Goal: Task Accomplishment & Management: Use online tool/utility

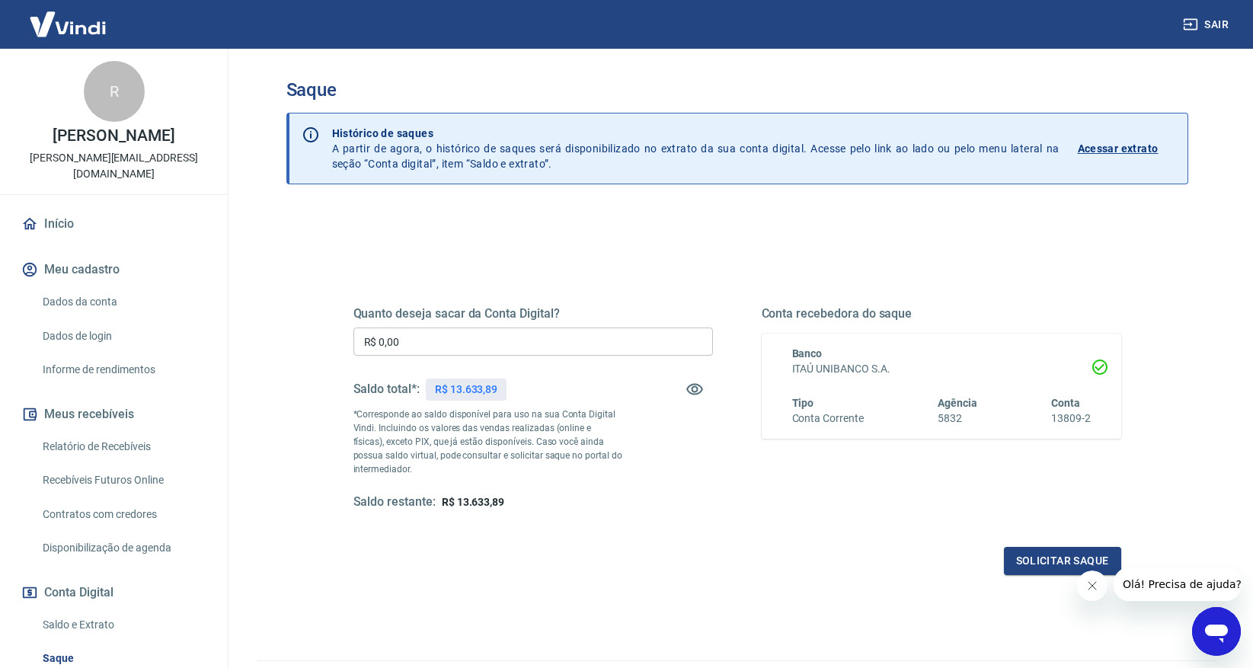
click at [665, 529] on div "Quanto deseja sacar da Conta Digital? R$ 0,00 ​ Saldo total*: R$ 13.633,89 *Cor…" at bounding box center [737, 422] width 768 height 305
drag, startPoint x: 457, startPoint y: 500, endPoint x: 511, endPoint y: 501, distance: 54.1
click at [512, 501] on div "Saldo restante: R$ 13.633,89" at bounding box center [533, 502] width 360 height 16
copy span "13.633,89"
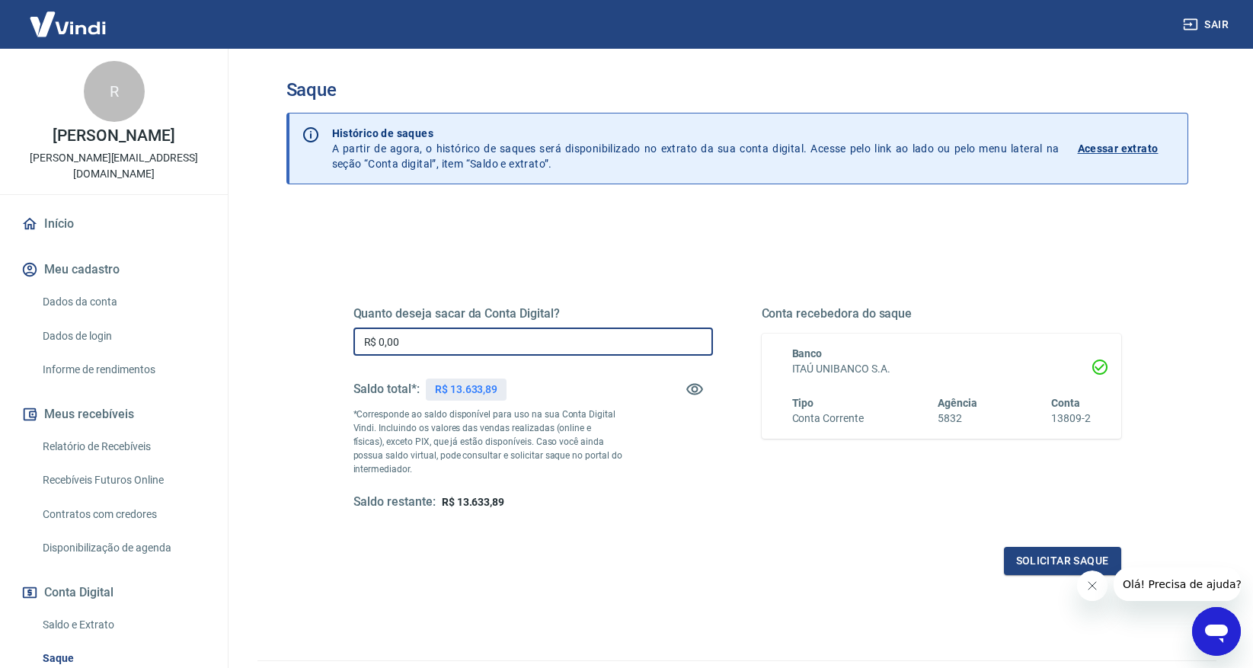
click at [450, 337] on input "R$ 0,00" at bounding box center [533, 342] width 360 height 28
type input "R$ 13.633,89"
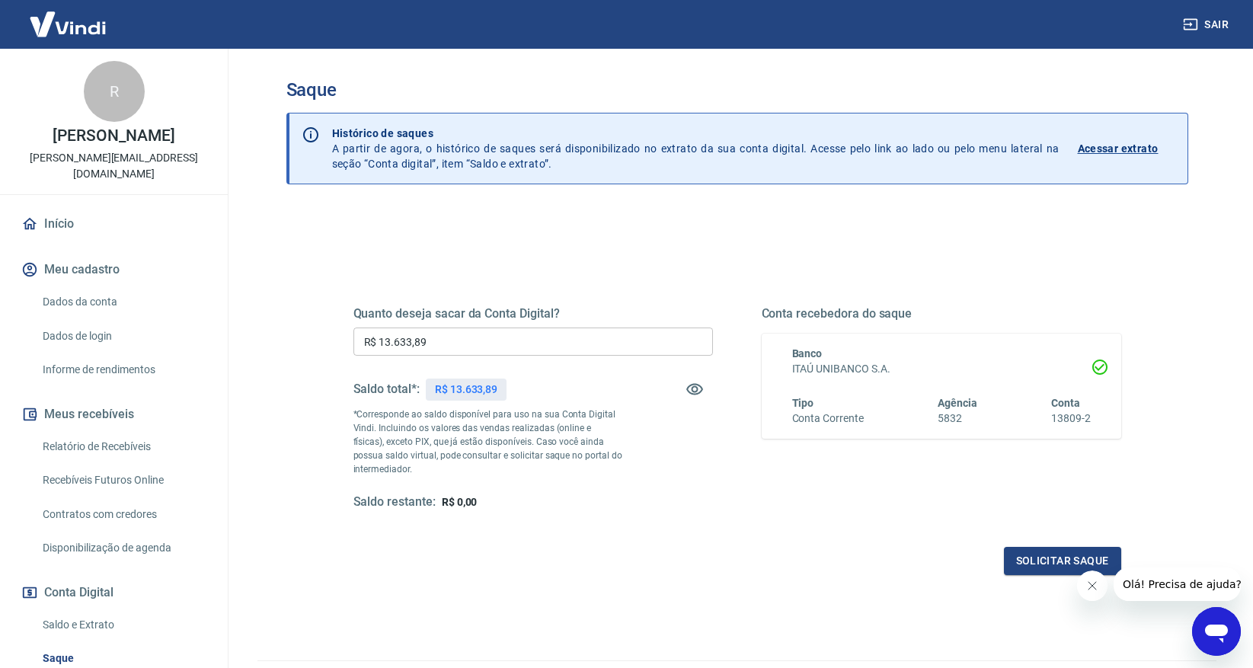
click at [654, 486] on div "Quanto deseja sacar da Conta Digital? R$ 13.633,89 ​ Saldo total*: R$ 13.633,89…" at bounding box center [533, 408] width 360 height 204
click at [818, 533] on div "Quanto deseja sacar da Conta Digital? R$ 13.633,89 ​ Saldo total*: R$ 13.633,89…" at bounding box center [737, 422] width 768 height 305
click at [1035, 563] on button "Solicitar saque" at bounding box center [1062, 561] width 117 height 28
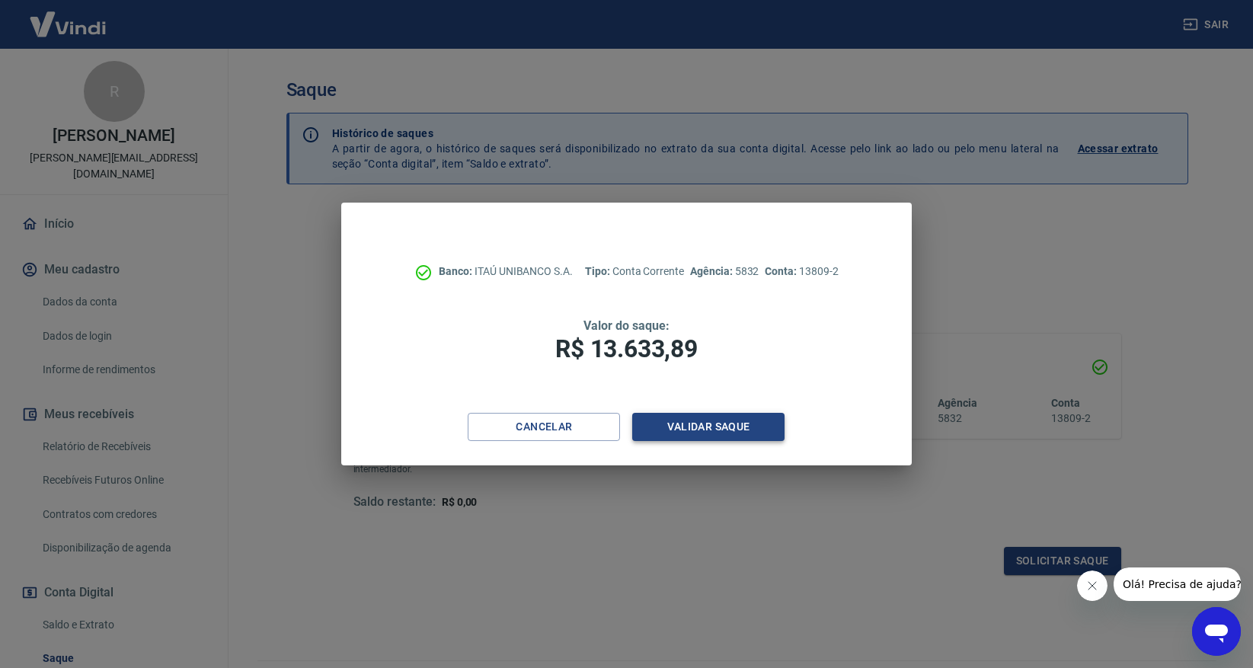
click at [742, 427] on button "Validar saque" at bounding box center [708, 427] width 152 height 28
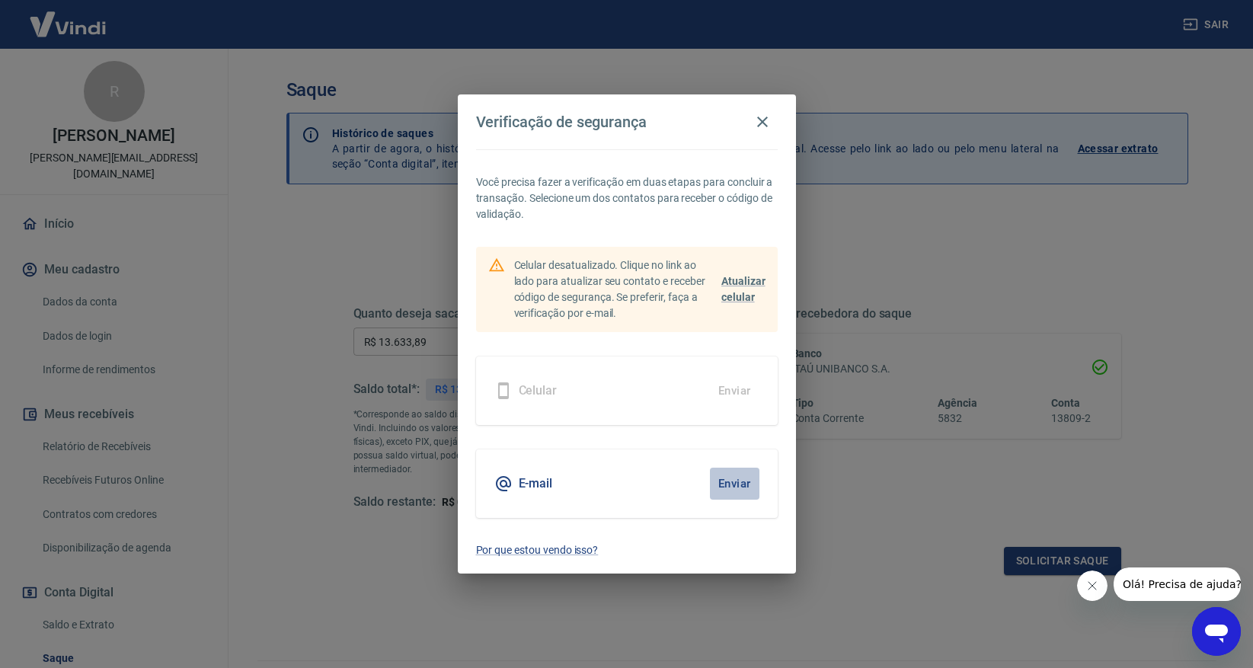
click at [734, 485] on button "Enviar" at bounding box center [735, 484] width 50 height 32
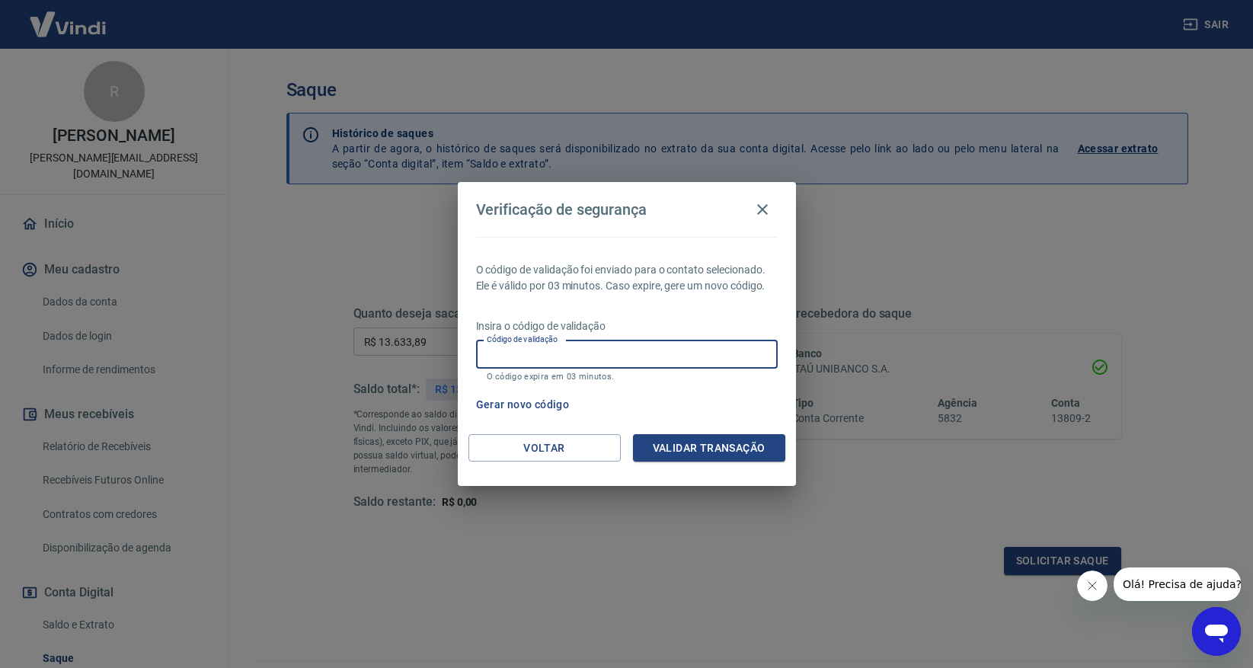
click at [655, 355] on input "Código de validação" at bounding box center [627, 355] width 302 height 28
type input "728380"
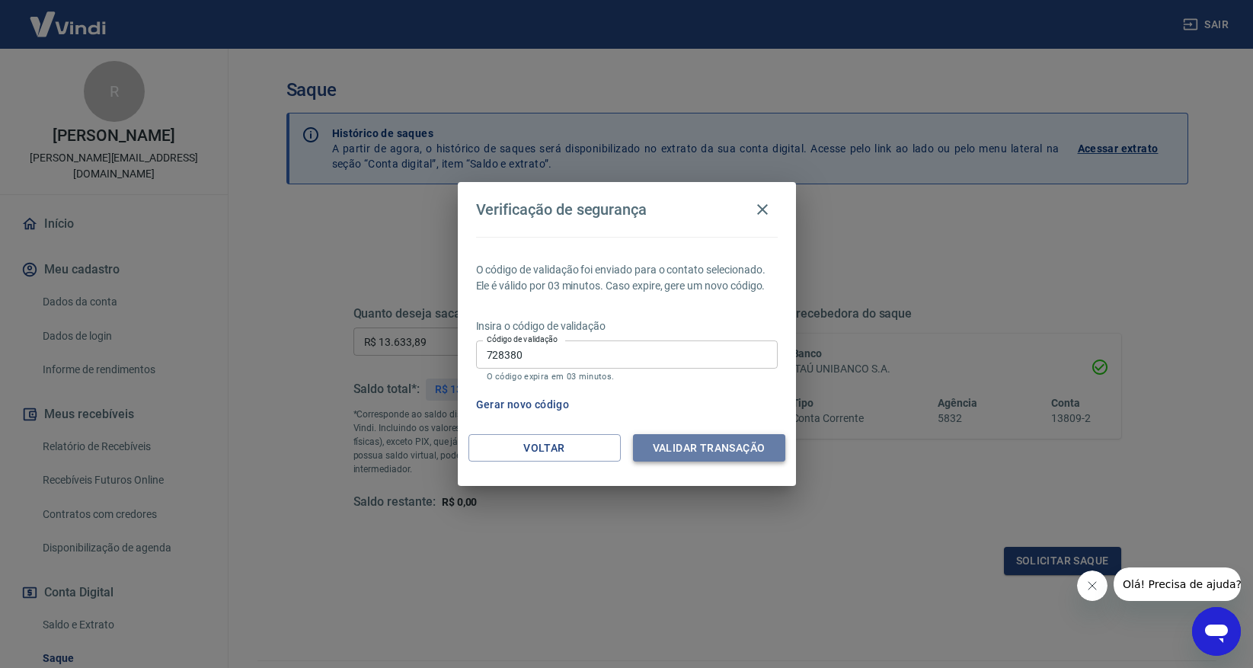
click at [721, 444] on button "Validar transação" at bounding box center [709, 448] width 152 height 28
